Goal: Check status: Check status

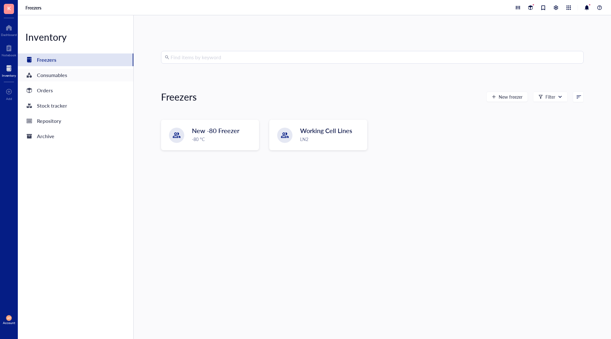
click at [49, 79] on div "Consumables" at bounding box center [52, 75] width 30 height 9
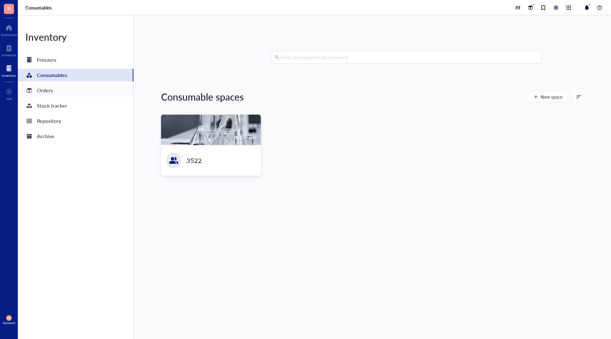
click at [55, 93] on div "Orders" at bounding box center [76, 90] width 116 height 13
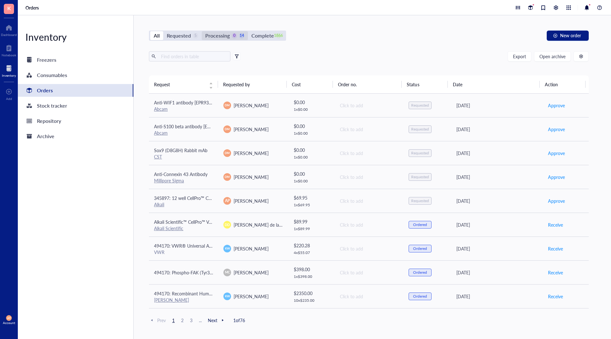
click at [204, 39] on div "Processing 0 14" at bounding box center [225, 35] width 46 height 9
click at [202, 31] on input "Processing 0 14" at bounding box center [202, 31] width 0 height 0
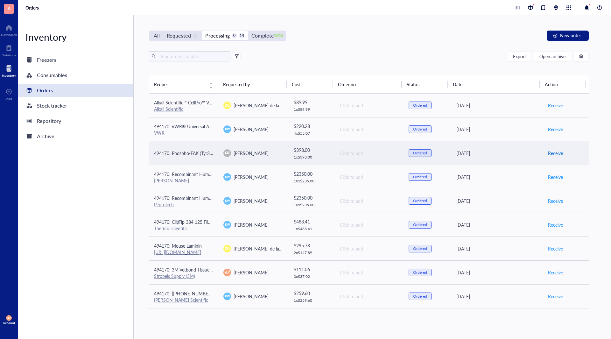
click at [509, 153] on span "Receive" at bounding box center [555, 153] width 15 height 7
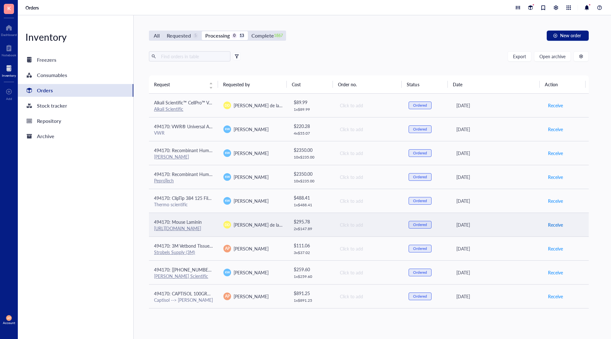
click at [509, 224] on span "Receive" at bounding box center [555, 224] width 15 height 7
